Goal: Task Accomplishment & Management: Manage account settings

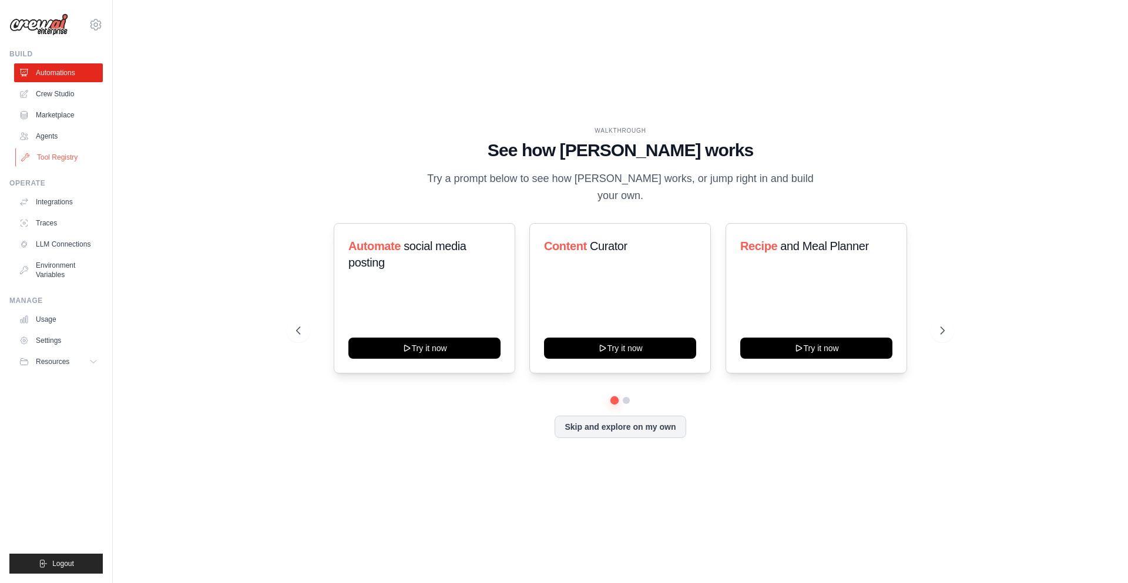
click at [46, 160] on link "Tool Registry" at bounding box center [59, 157] width 89 height 19
click at [99, 25] on icon at bounding box center [96, 25] width 14 height 14
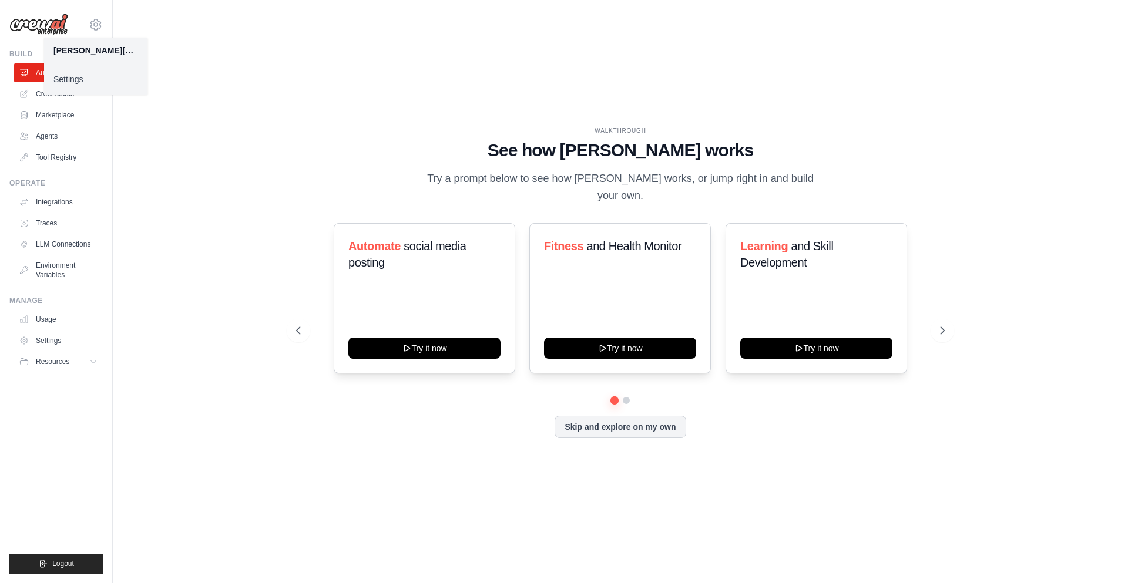
click at [76, 82] on link "Settings" at bounding box center [95, 79] width 103 height 21
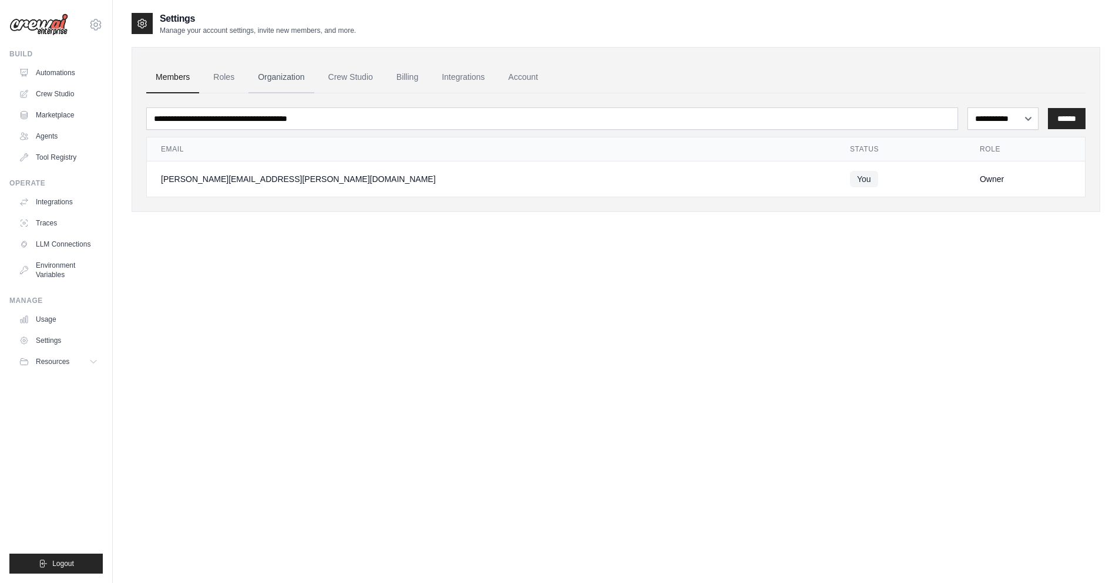
click at [274, 79] on link "Organization" at bounding box center [280, 78] width 65 height 32
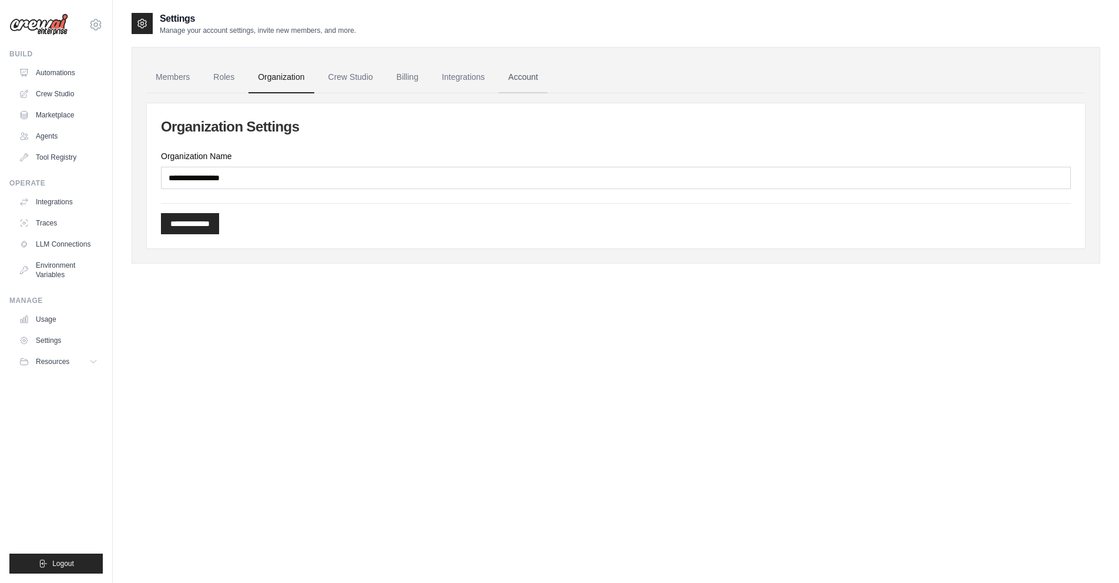
click at [520, 73] on link "Account" at bounding box center [523, 78] width 49 height 32
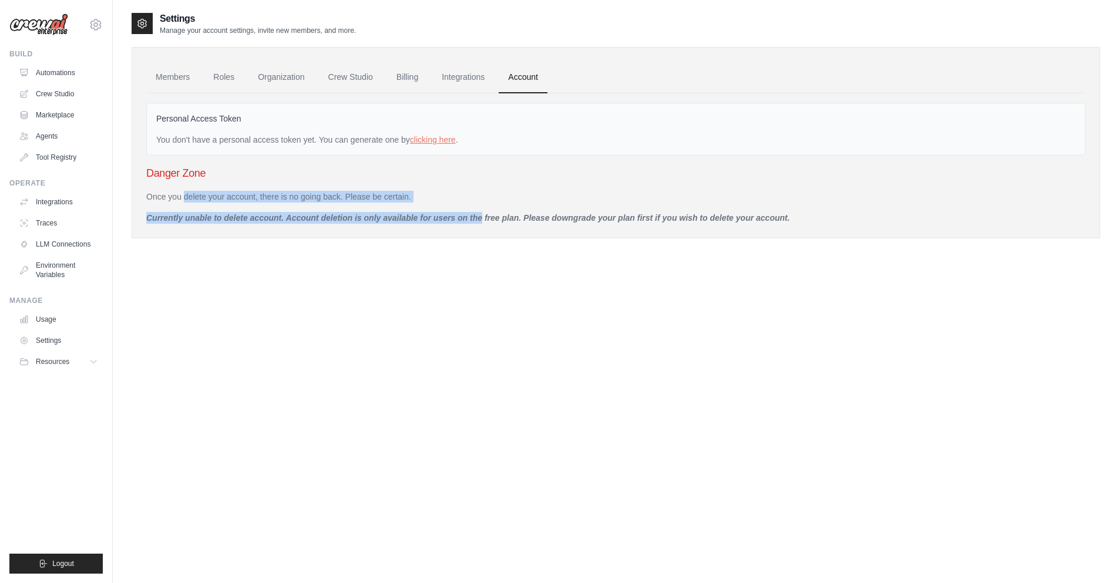
drag, startPoint x: 436, startPoint y: 219, endPoint x: 435, endPoint y: 206, distance: 13.6
click at [541, 191] on div "Once you delete your account, there is no going back. Please be certain. Curren…" at bounding box center [615, 207] width 939 height 33
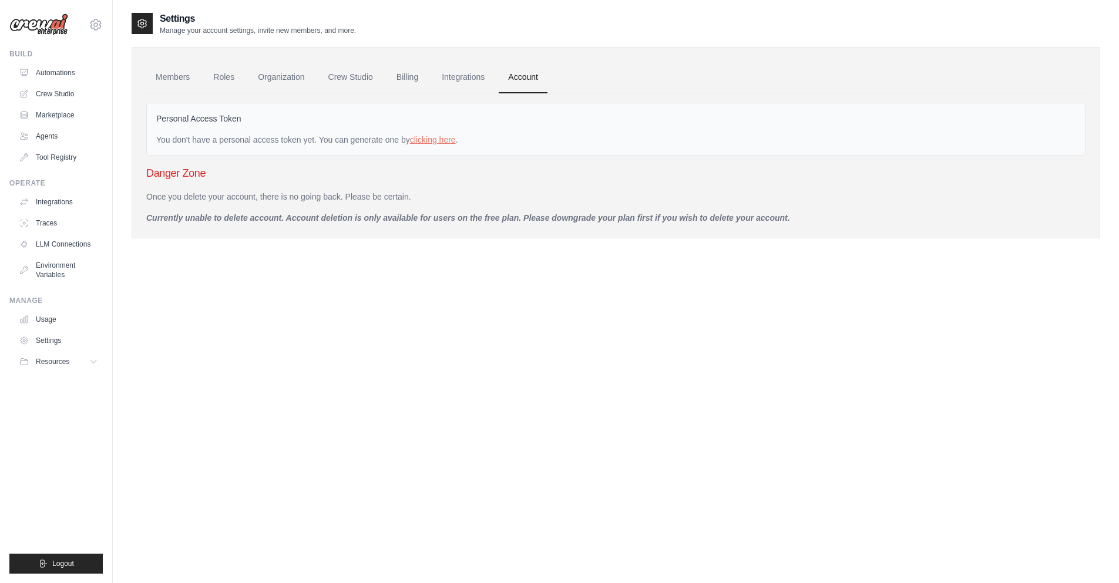
click at [347, 404] on div "Settings Manage your account settings, invite new members, and more. Members Ro…" at bounding box center [616, 303] width 968 height 583
click at [51, 70] on link "Automations" at bounding box center [59, 72] width 89 height 19
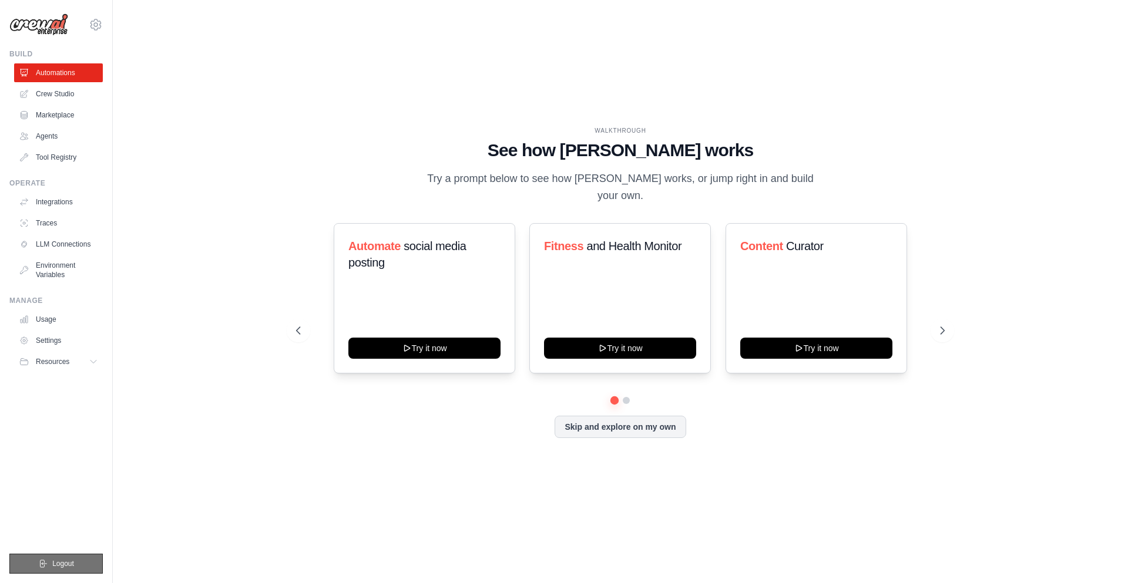
click at [48, 561] on button "Logout" at bounding box center [55, 564] width 93 height 20
click at [60, 568] on span "Logout" at bounding box center [63, 563] width 22 height 9
